Goal: Information Seeking & Learning: Learn about a topic

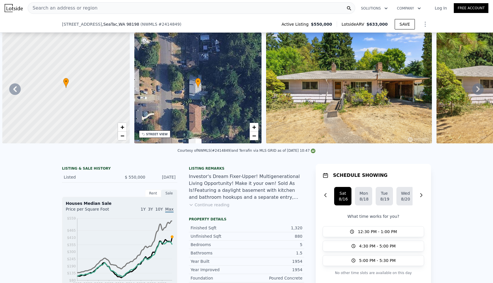
scroll to position [0, 774]
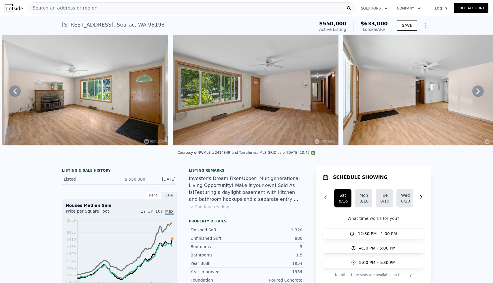
click at [157, 9] on div "Search an address or region" at bounding box center [191, 8] width 327 height 12
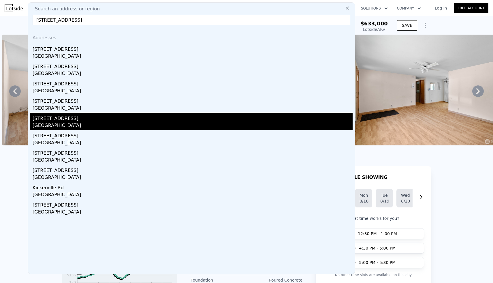
type input "[STREET_ADDRESS]"
click at [69, 120] on div "[STREET_ADDRESS]" at bounding box center [193, 117] width 320 height 9
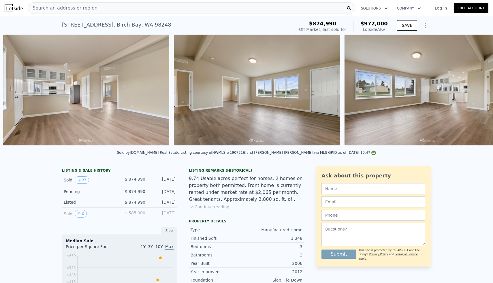
scroll to position [0, 2218]
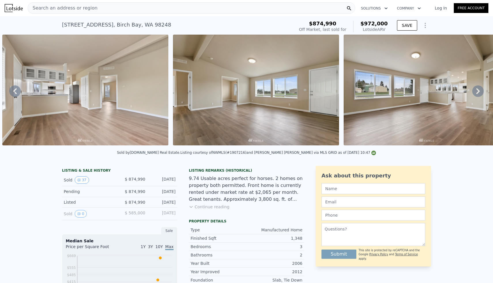
click at [221, 207] on button "Continue reading" at bounding box center [209, 207] width 41 height 6
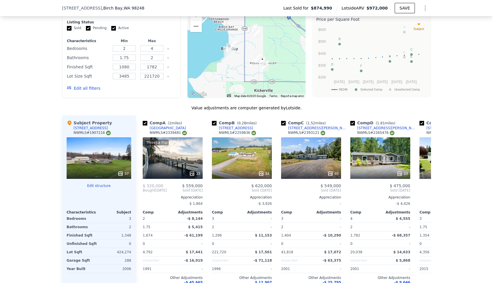
scroll to position [0, 272]
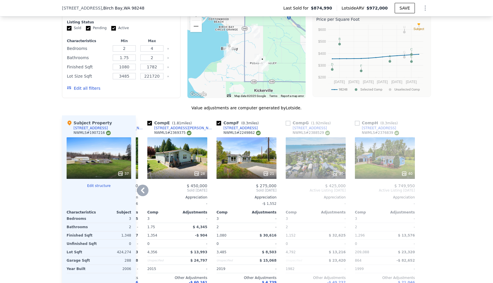
click at [402, 168] on div at bounding box center [385, 173] width 60 height 10
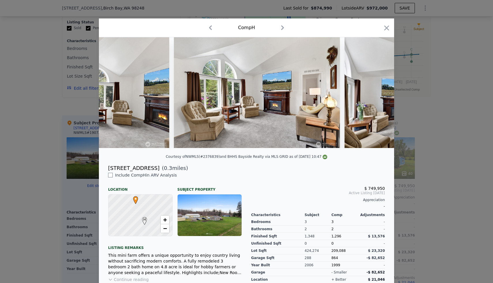
scroll to position [0, 1983]
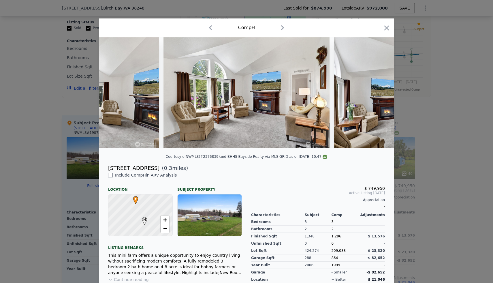
click at [450, 109] on div at bounding box center [246, 141] width 493 height 283
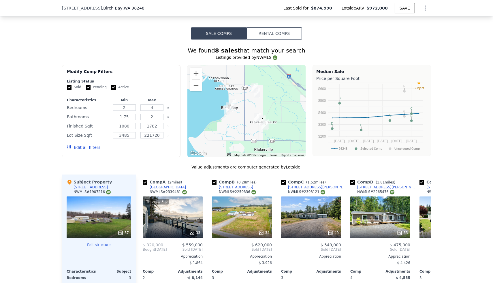
scroll to position [504, 0]
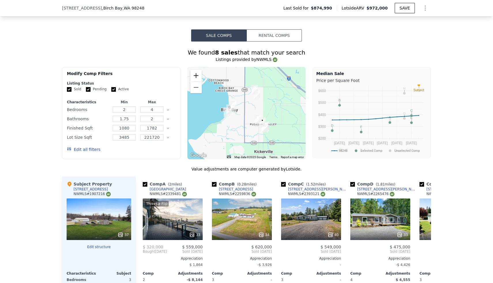
click at [198, 70] on button "Zoom in" at bounding box center [196, 76] width 12 height 12
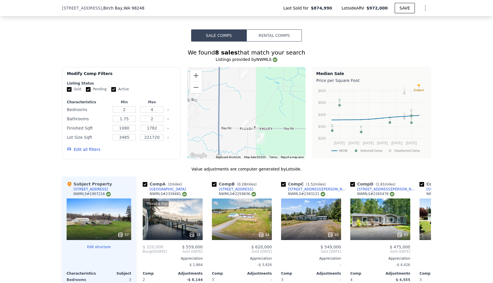
drag, startPoint x: 257, startPoint y: 88, endPoint x: 226, endPoint y: 78, distance: 32.7
click at [226, 78] on div at bounding box center [246, 113] width 118 height 92
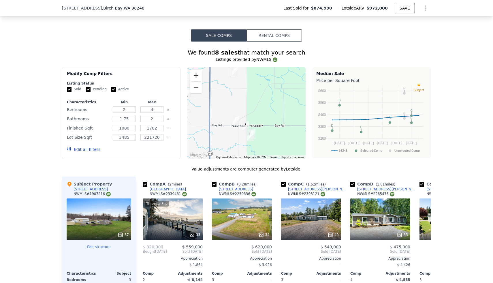
click at [200, 70] on button "Zoom in" at bounding box center [196, 76] width 12 height 12
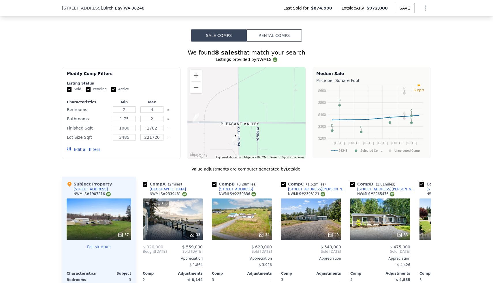
drag, startPoint x: 237, startPoint y: 109, endPoint x: 227, endPoint y: 65, distance: 44.5
click at [227, 67] on div at bounding box center [246, 113] width 118 height 92
click at [199, 70] on button "Zoom in" at bounding box center [196, 76] width 12 height 12
drag, startPoint x: 221, startPoint y: 102, endPoint x: 231, endPoint y: 61, distance: 41.8
click at [231, 67] on div at bounding box center [246, 113] width 118 height 92
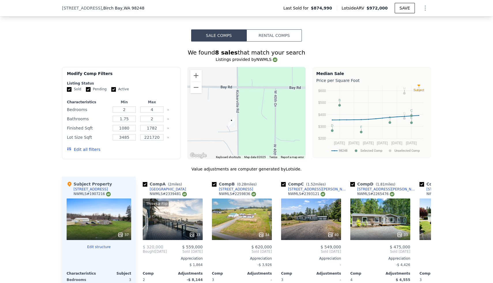
click at [121, 232] on icon at bounding box center [121, 235] width 6 height 6
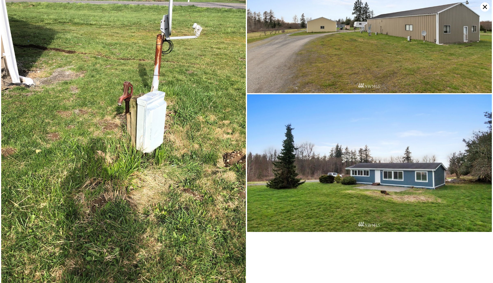
scroll to position [2897, 0]
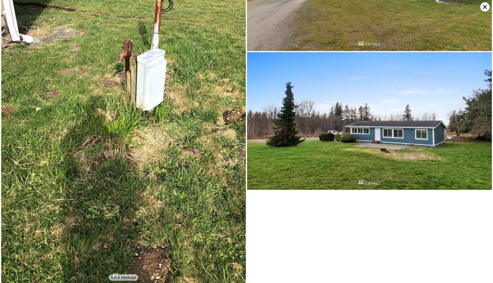
click at [483, 10] on icon at bounding box center [484, 6] width 9 height 9
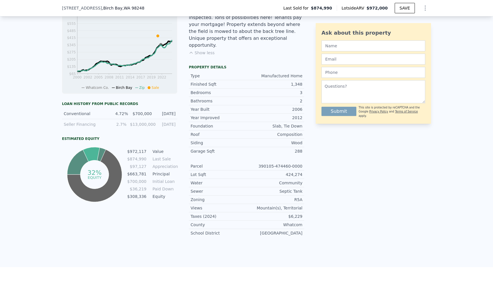
scroll to position [244, 0]
